Goal: Find specific page/section: Find specific page/section

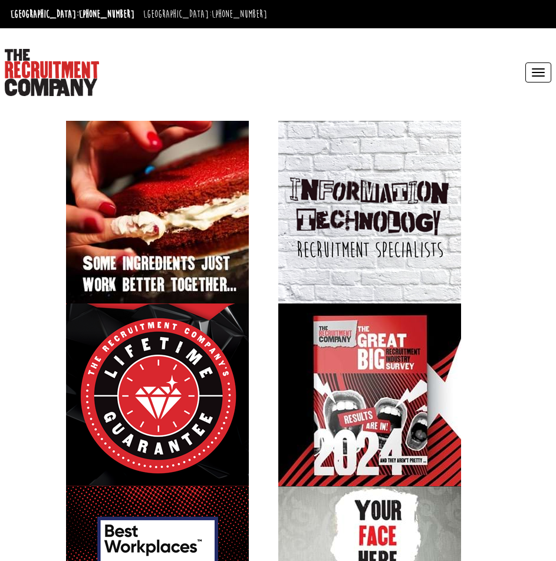
click at [533, 74] on button "Toggle navigation" at bounding box center [538, 72] width 26 height 20
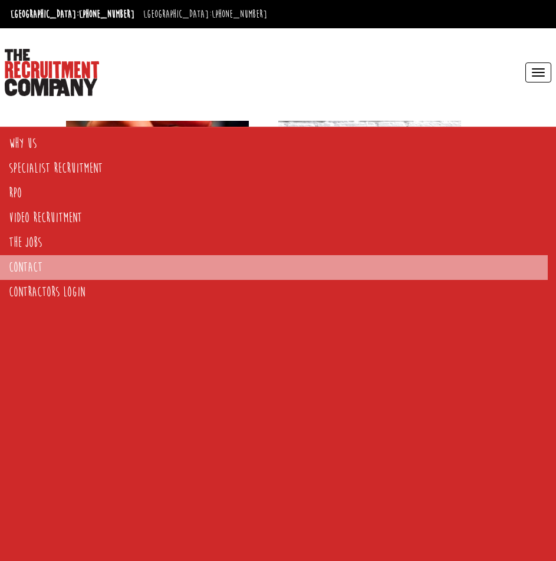
click at [30, 260] on link "Contact" at bounding box center [274, 267] width 548 height 25
click at [31, 342] on link "Work for us" at bounding box center [48, 342] width 49 height 16
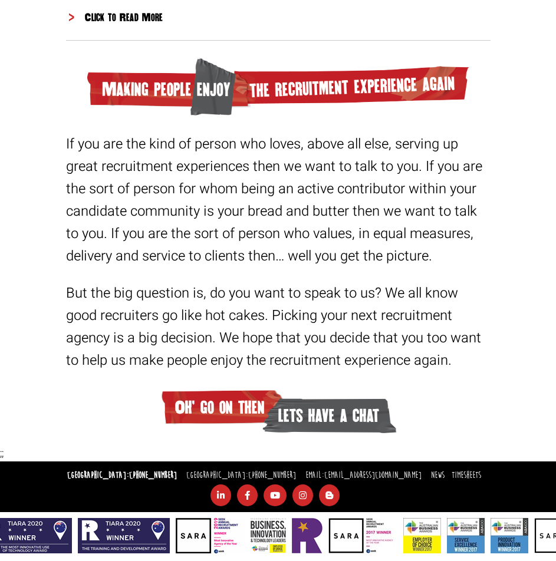
scroll to position [3481, 0]
